Goal: Task Accomplishment & Management: Use online tool/utility

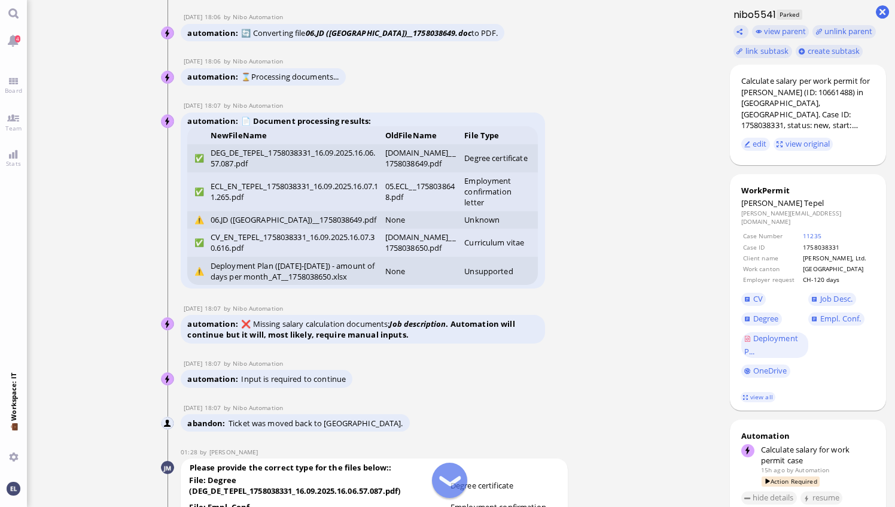
scroll to position [-3312, 0]
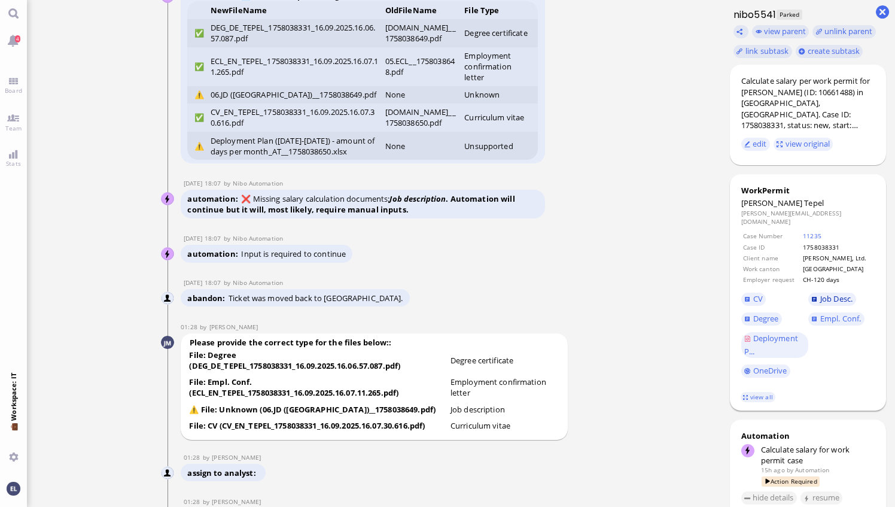
click at [443, 295] on span "Job Desc." at bounding box center [836, 298] width 32 height 11
click at [443, 314] on span "Empl. Conf." at bounding box center [840, 318] width 41 height 11
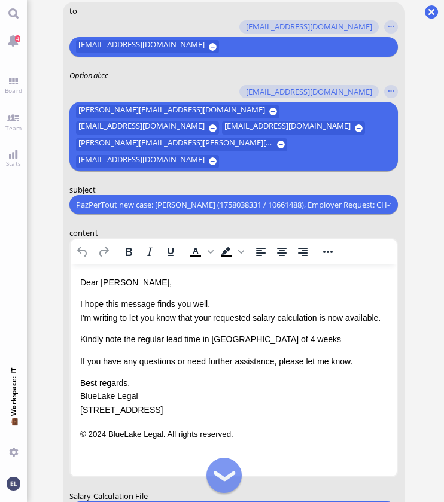
scroll to position [-141, 0]
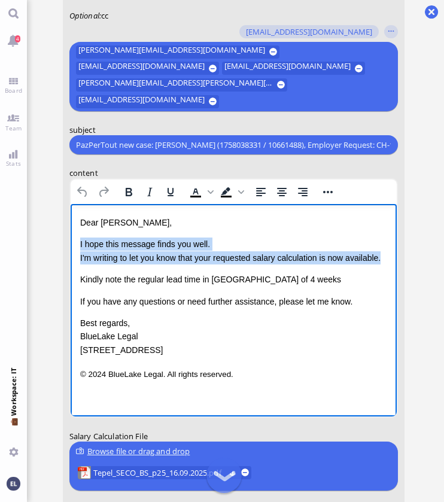
drag, startPoint x: 385, startPoint y: 258, endPoint x: 132, endPoint y: 449, distance: 316.6
click at [70, 245] on html "Dear Aldana, I hope this message finds you well. I'm writing to let you know th…" at bounding box center [233, 299] width 326 height 190
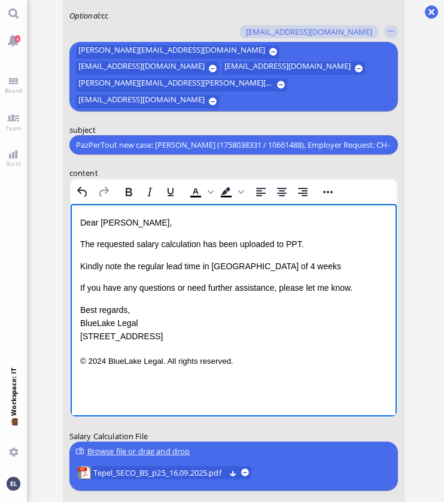
click at [297, 267] on p "Kindly note the regular lead time in [GEOGRAPHIC_DATA] of 4 weeks" at bounding box center [233, 266] width 307 height 13
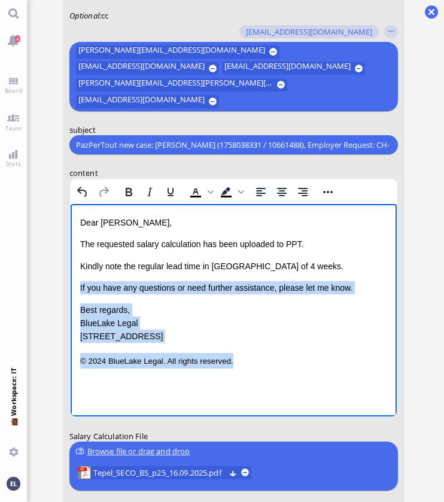
drag, startPoint x: 234, startPoint y: 363, endPoint x: 63, endPoint y: 285, distance: 188.3
click at [70, 285] on html "Dear Aldana, The requested salary calculation has been uploaded to PPT. Kindly …" at bounding box center [233, 292] width 326 height 176
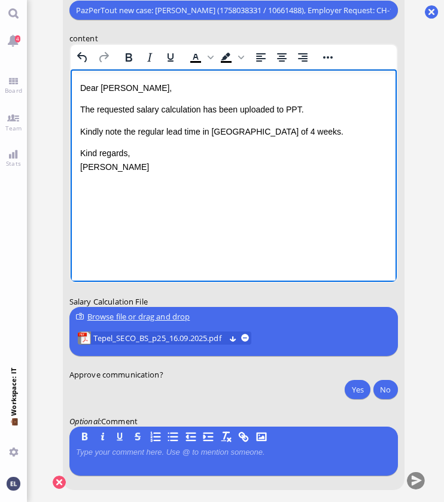
scroll to position [0, 0]
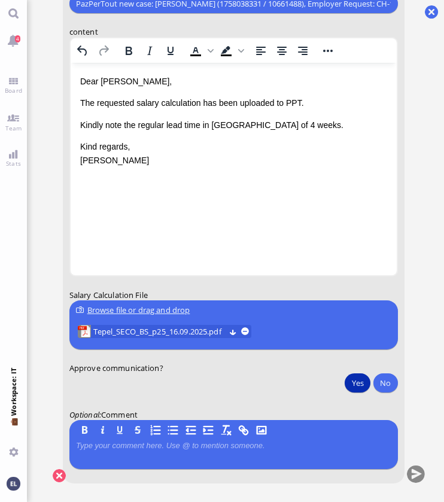
click at [361, 382] on button "Yes" at bounding box center [357, 382] width 25 height 19
click at [414, 473] on button "submit" at bounding box center [415, 475] width 18 height 18
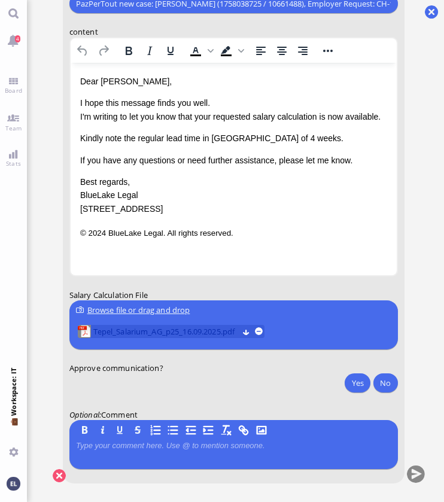
click at [171, 333] on span "Tepel_Salarium_AG_p25_16.09.2025.pdf" at bounding box center [165, 331] width 145 height 13
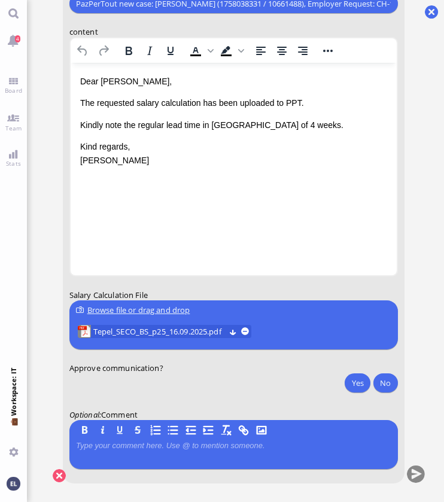
click at [418, 285] on conversation-line "You to [PERSON_NAME][EMAIL_ADDRESS][DOMAIN_NAME] [DOMAIN_NAME][EMAIL_ADDRESS][D…" at bounding box center [235, 150] width 379 height 698
click at [177, 330] on span "Tepel_SECO_BS_p25_16.09.2025.pdf" at bounding box center [159, 331] width 132 height 13
